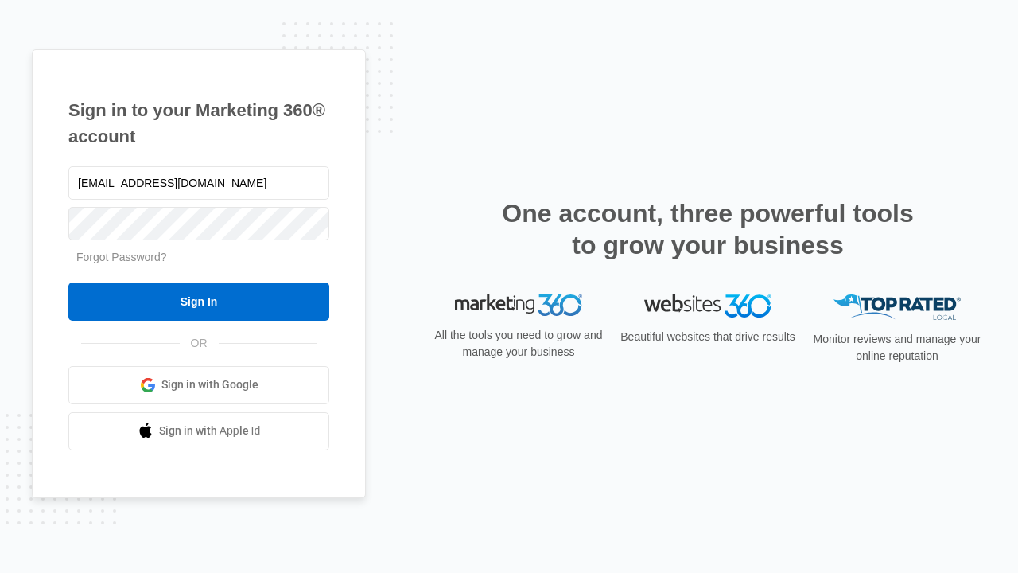
type input "dankie614@gmail.com"
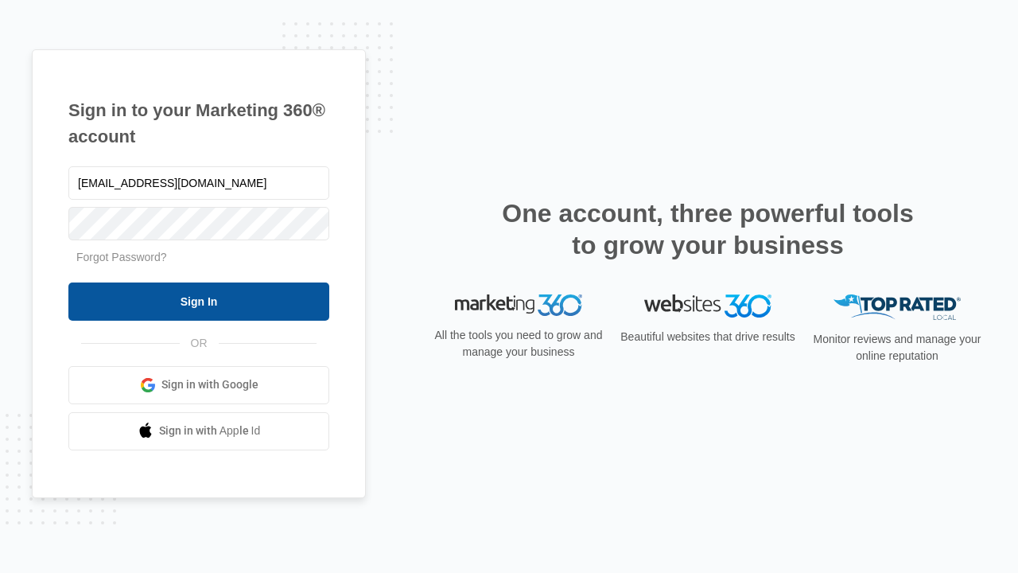
click at [199, 301] on input "Sign In" at bounding box center [198, 301] width 261 height 38
